Goal: Task Accomplishment & Management: Complete application form

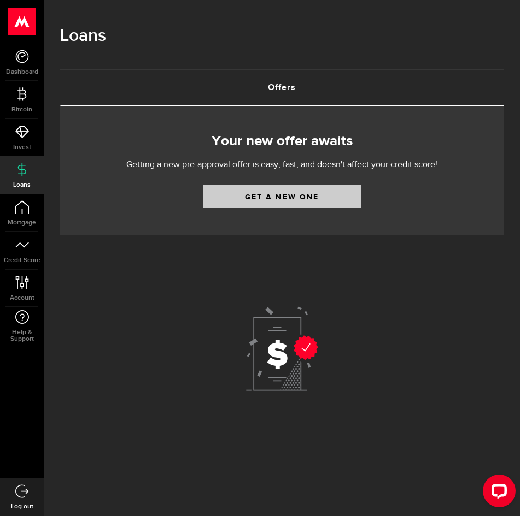
click at [275, 204] on link "Get a new one" at bounding box center [282, 196] width 158 height 23
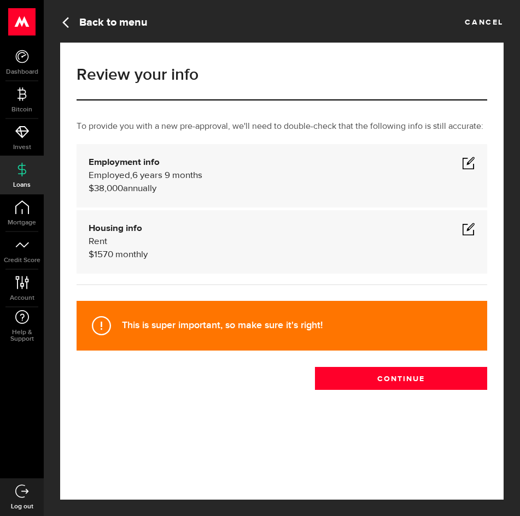
click at [469, 162] on span at bounding box center [468, 162] width 13 height 13
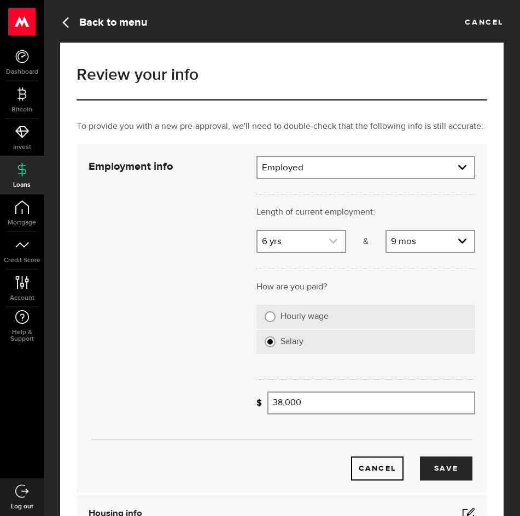
click at [334, 242] on use "expand select" at bounding box center [333, 241] width 8 height 5
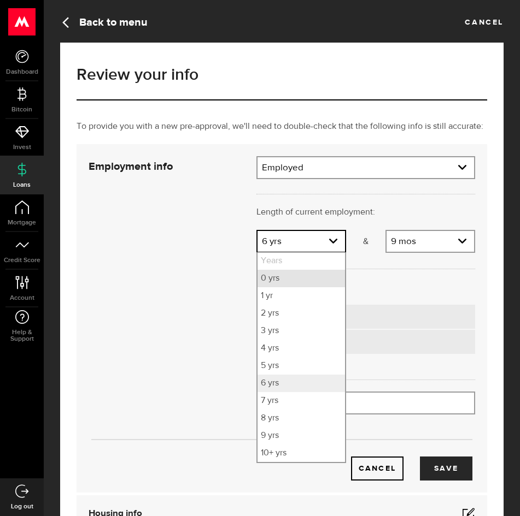
click at [307, 275] on li "0 yrs" at bounding box center [300, 278] width 87 height 17
select select "0"
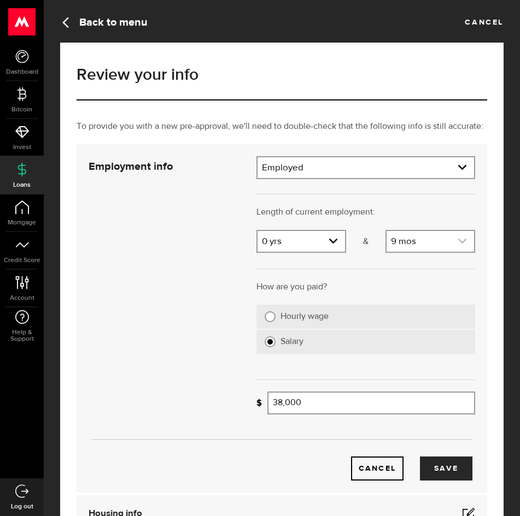
click at [463, 243] on icon "expand select" at bounding box center [461, 241] width 9 height 9
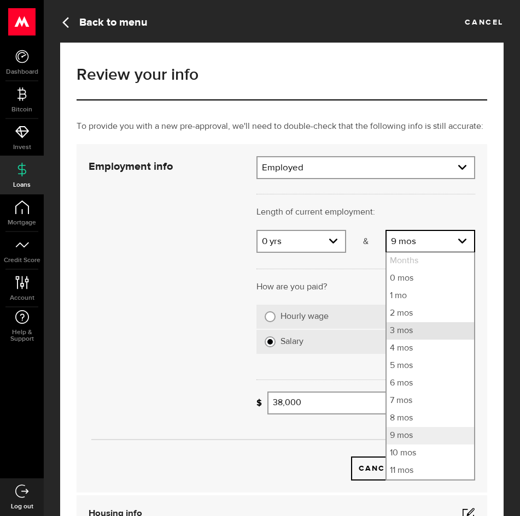
click at [420, 328] on li "3 mos" at bounding box center [429, 330] width 87 height 17
select select "3"
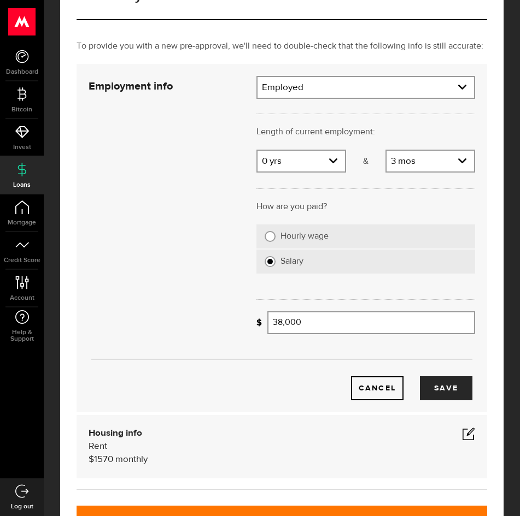
scroll to position [81, 0]
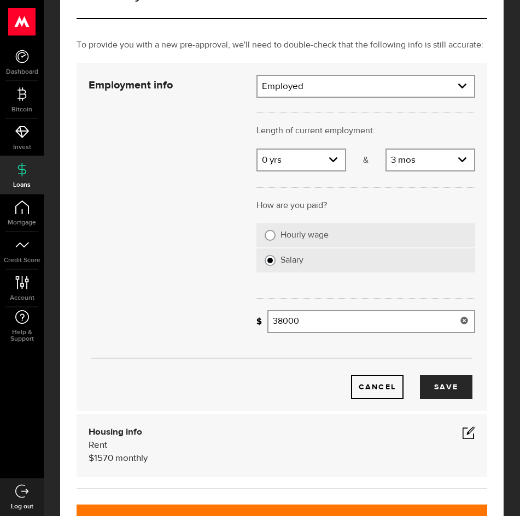
click at [317, 325] on input "38000" at bounding box center [371, 321] width 208 height 23
drag, startPoint x: 317, startPoint y: 325, endPoint x: 249, endPoint y: 324, distance: 68.3
click at [249, 325] on div "What's your gross annual income? 38000 Gross annual income" at bounding box center [365, 313] width 235 height 58
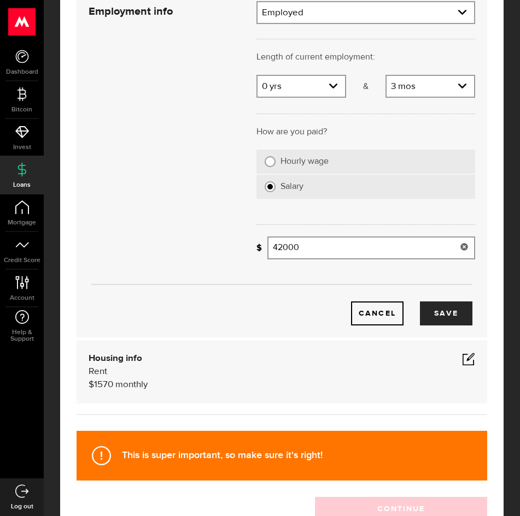
scroll to position [180, 0]
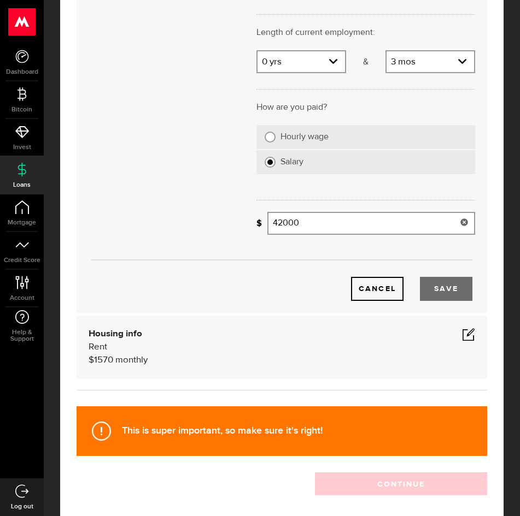
type input "42,000"
click at [441, 287] on button "Save" at bounding box center [446, 289] width 52 height 24
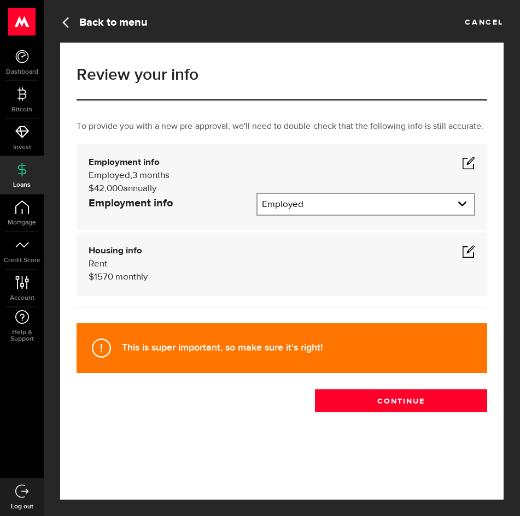
scroll to position [0, 0]
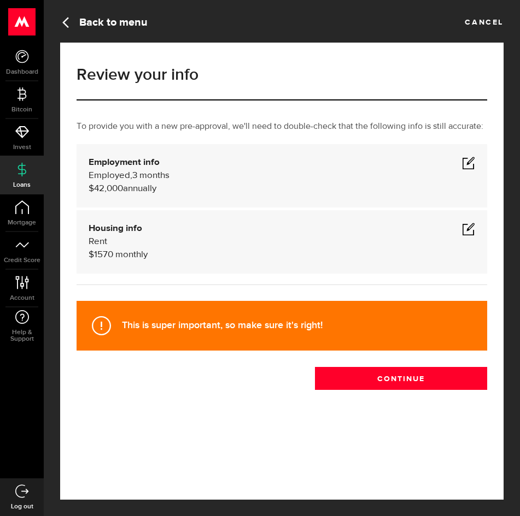
click at [464, 230] on span at bounding box center [468, 228] width 13 height 13
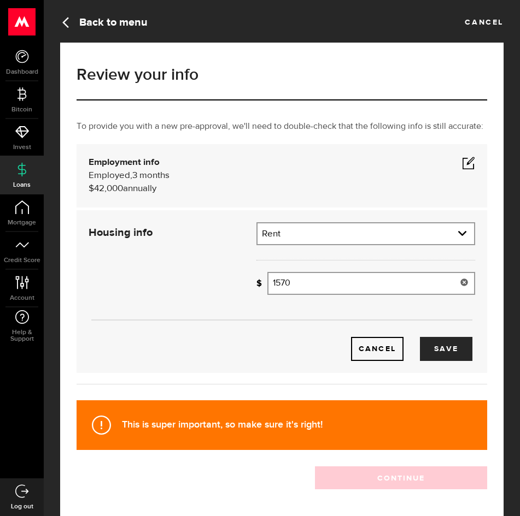
click at [337, 284] on input "1570" at bounding box center [371, 283] width 208 height 23
drag, startPoint x: 337, startPoint y: 284, endPoint x: 242, endPoint y: 284, distance: 95.1
click at [243, 284] on div "Housing info Residential status What's your residential status? Rent Residentia…" at bounding box center [281, 291] width 403 height 139
type input "0"
click at [444, 351] on button "Save" at bounding box center [446, 349] width 52 height 24
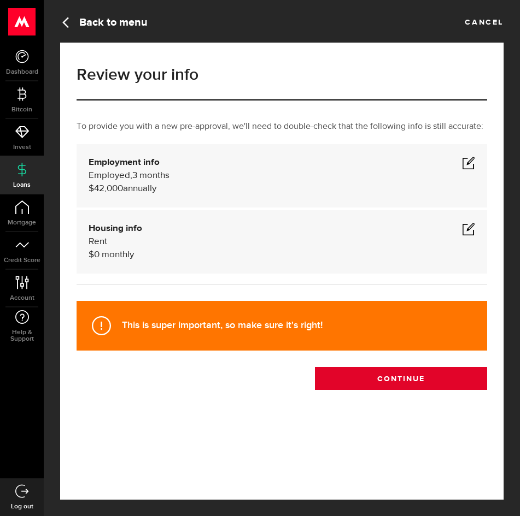
click at [432, 375] on button "Continue" at bounding box center [401, 378] width 172 height 23
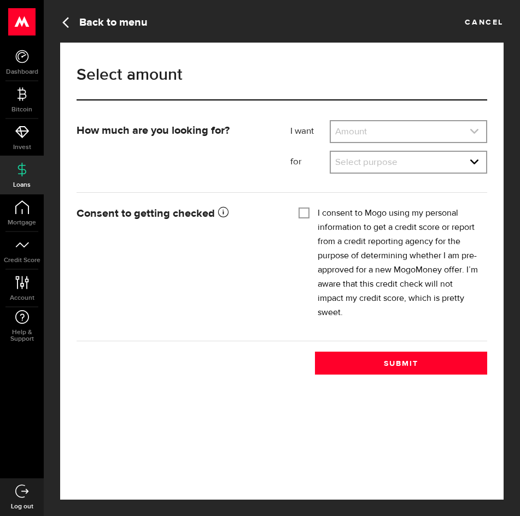
click at [408, 132] on link "expand select" at bounding box center [408, 131] width 155 height 21
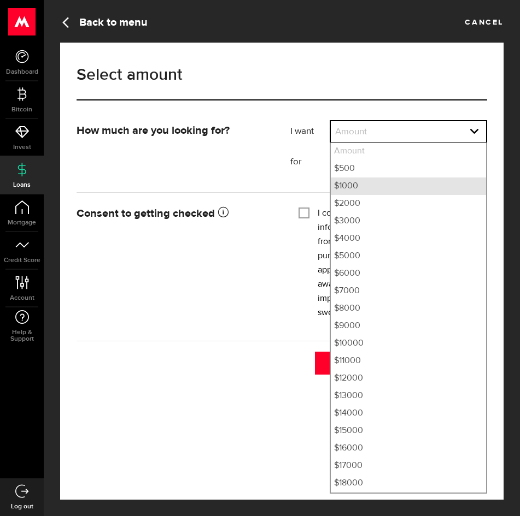
click at [393, 180] on li "$1000" at bounding box center [408, 186] width 155 height 17
select select "1000"
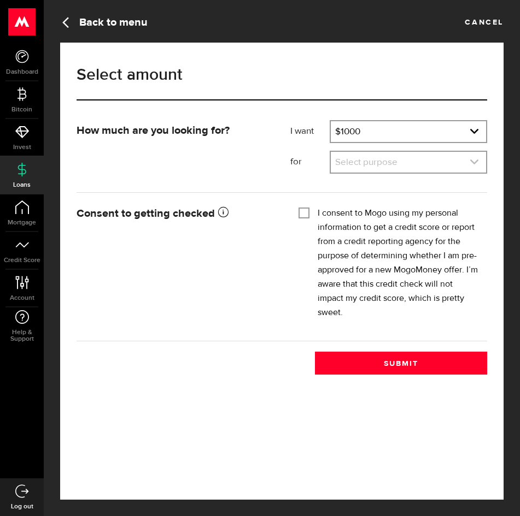
click at [396, 166] on link "expand select" at bounding box center [408, 162] width 155 height 21
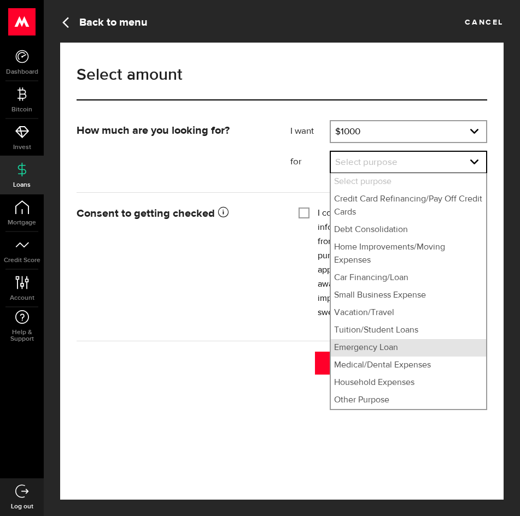
click at [383, 352] on li "Emergency Loan" at bounding box center [408, 347] width 155 height 17
select select "Emergency Loan"
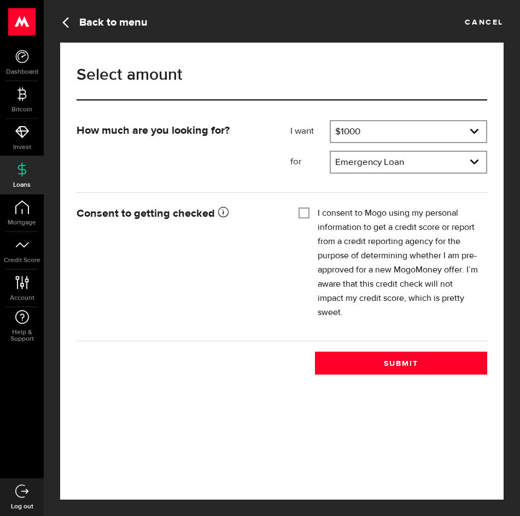
click at [301, 215] on input "I consent to Mogo using my personal information to get a credit score or report…" at bounding box center [303, 212] width 11 height 11
checkbox input "true"
click at [373, 361] on button "Submit" at bounding box center [401, 363] width 172 height 23
